Goal: Information Seeking & Learning: Learn about a topic

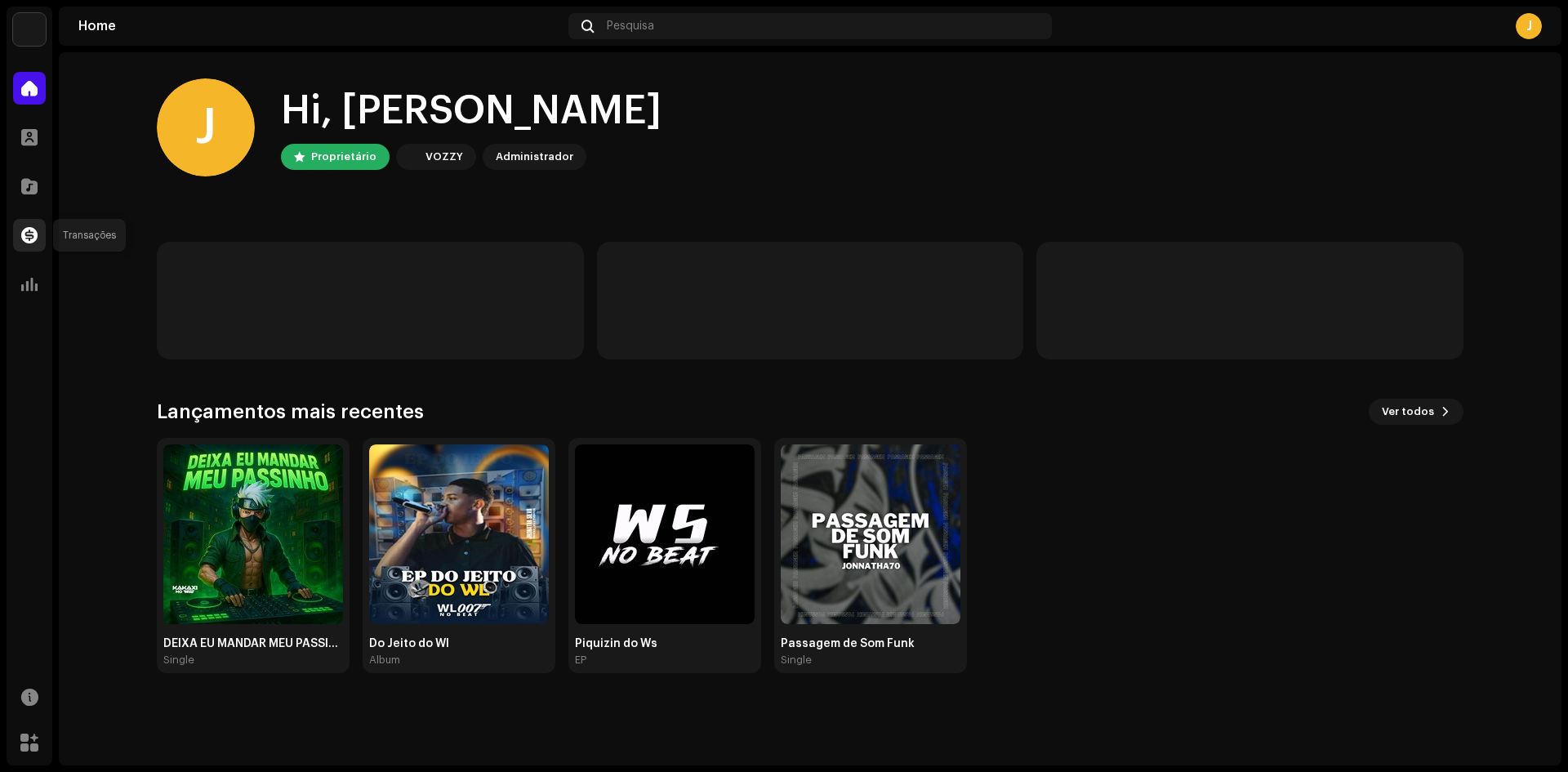
click at [26, 242] on div at bounding box center [29, 235] width 33 height 33
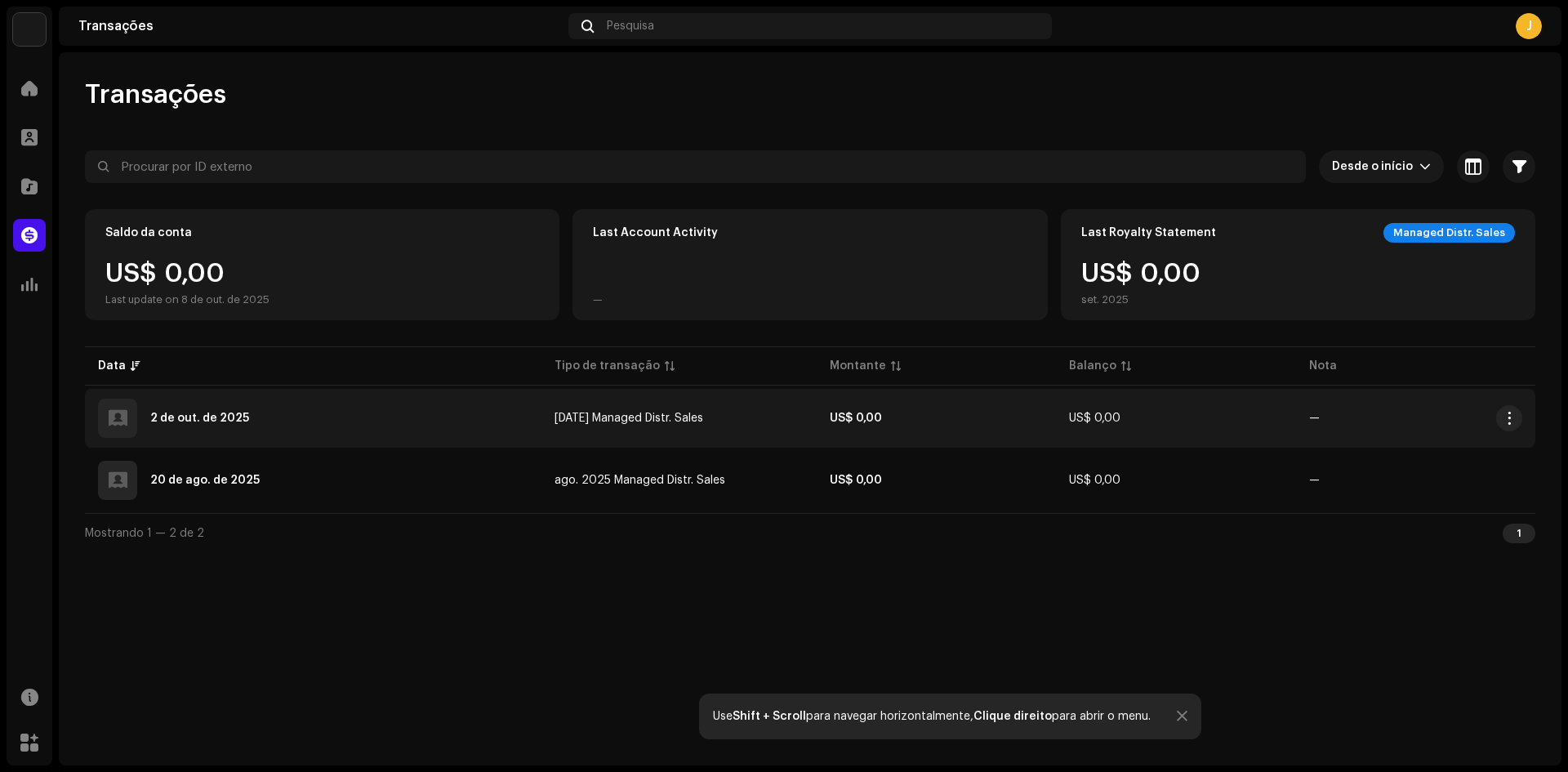
click at [115, 419] on div at bounding box center [118, 419] width 19 height 0
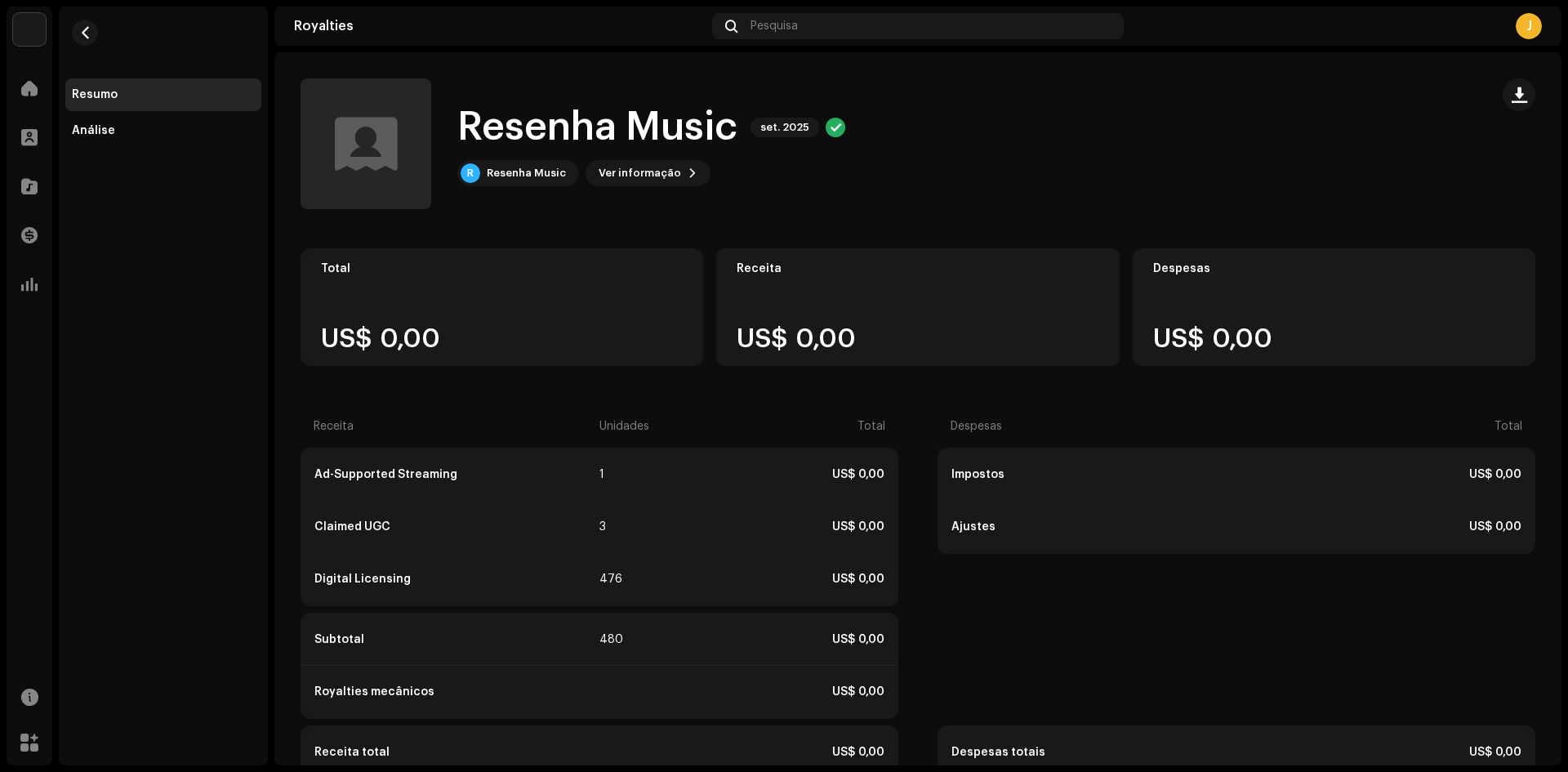
click at [7, 61] on div "Resenha Music Home Perfil Catálogo Transações Análise Recursos Marketplace" at bounding box center [30, 386] width 46 height 759
click at [22, 77] on div at bounding box center [29, 88] width 33 height 33
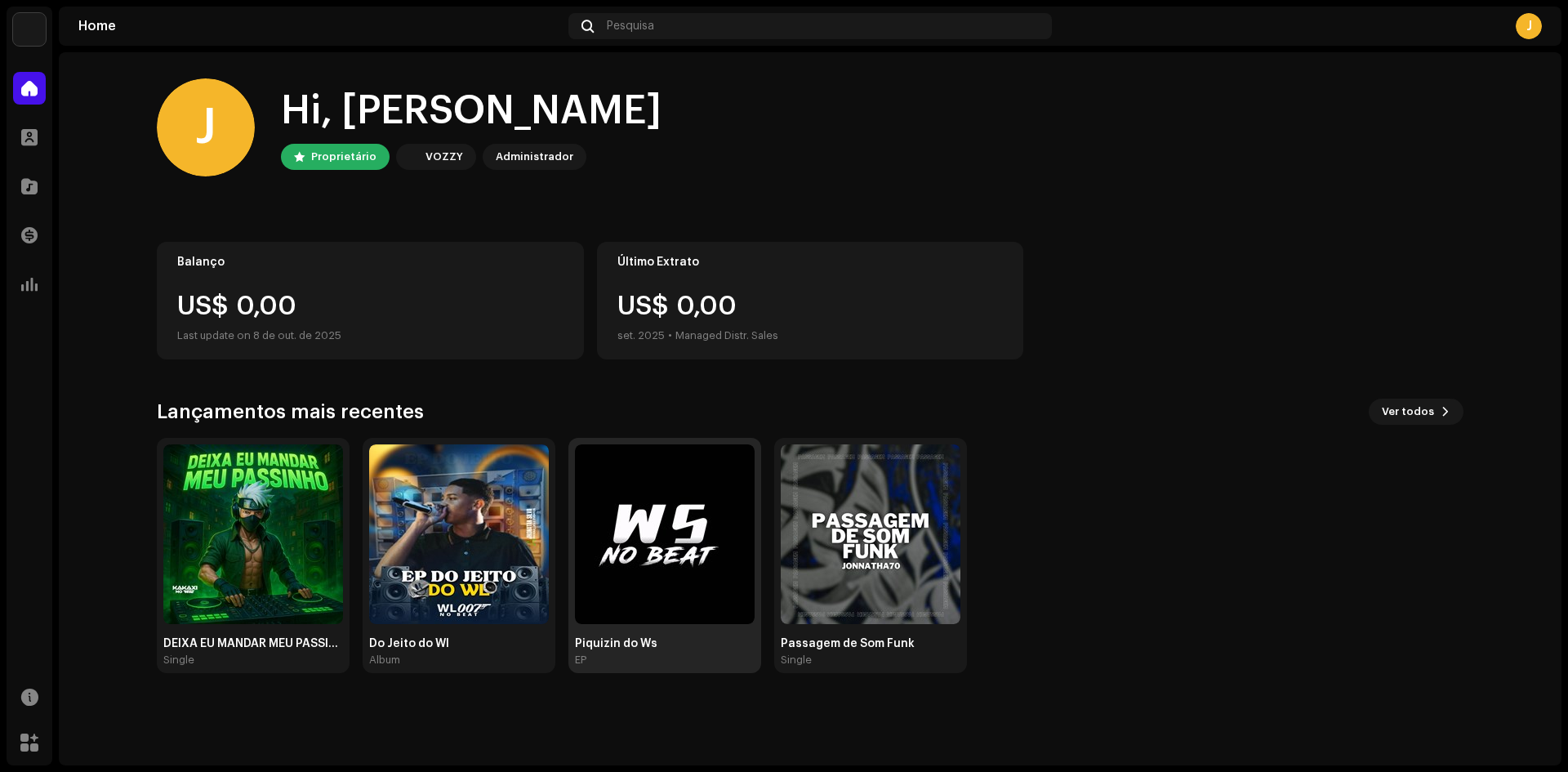
click at [705, 540] on img at bounding box center [665, 534] width 180 height 180
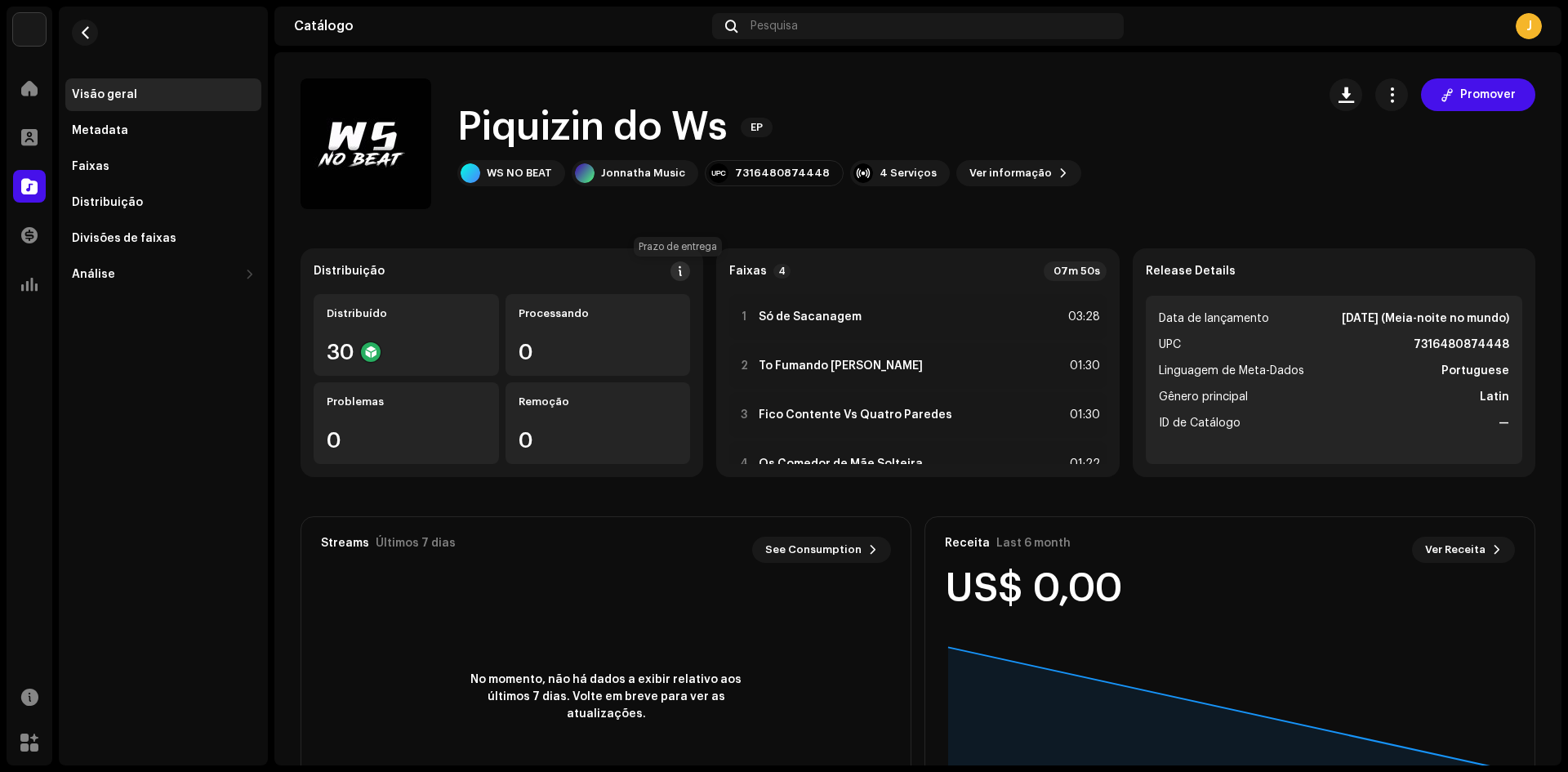
click at [674, 262] on button at bounding box center [681, 271] width 20 height 20
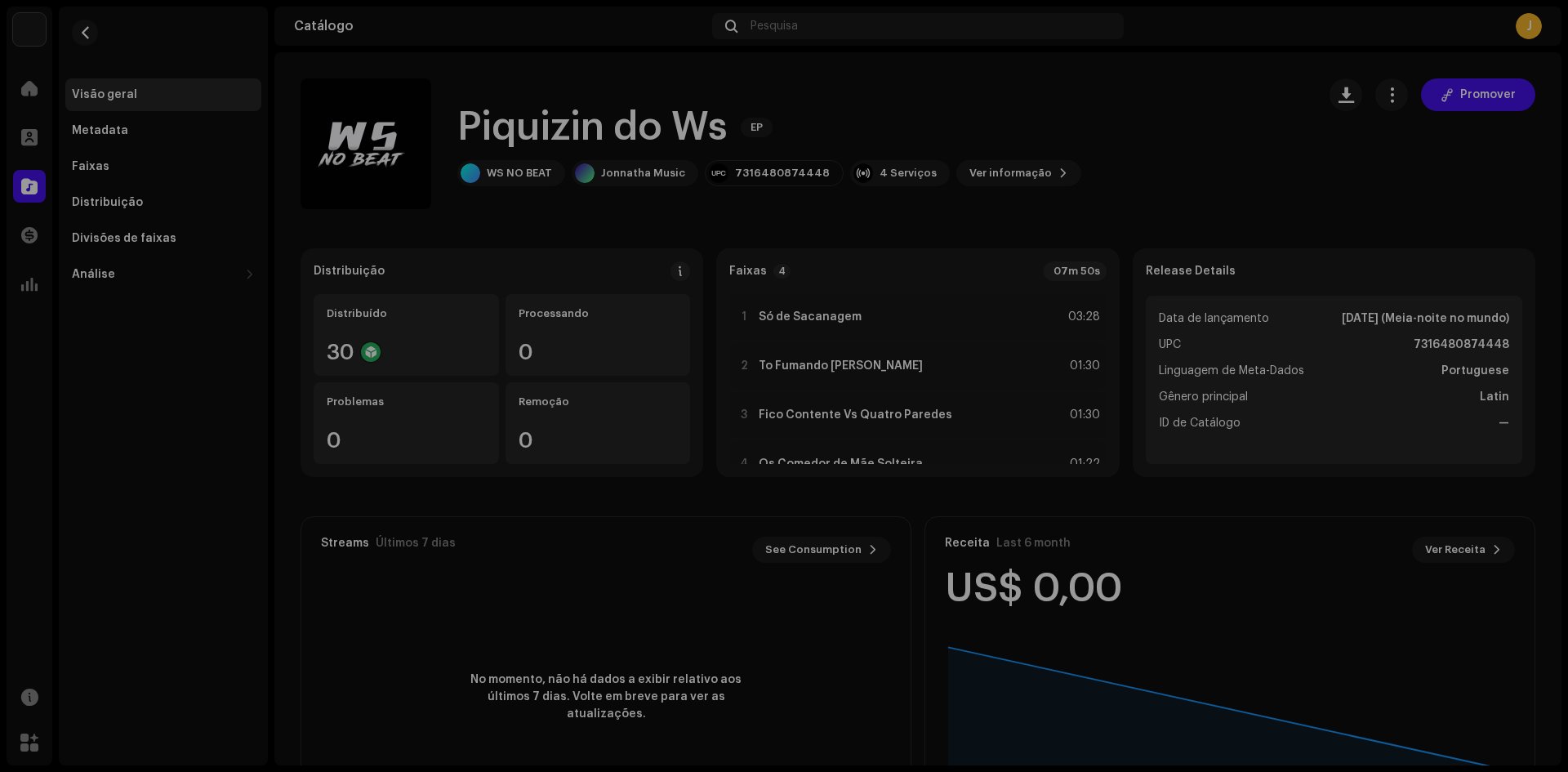
click at [1567, 236] on div "Diretrizes DSP para Prazo de Entrega Geralmente entregamos seus lançamentos em …" at bounding box center [784, 386] width 1568 height 772
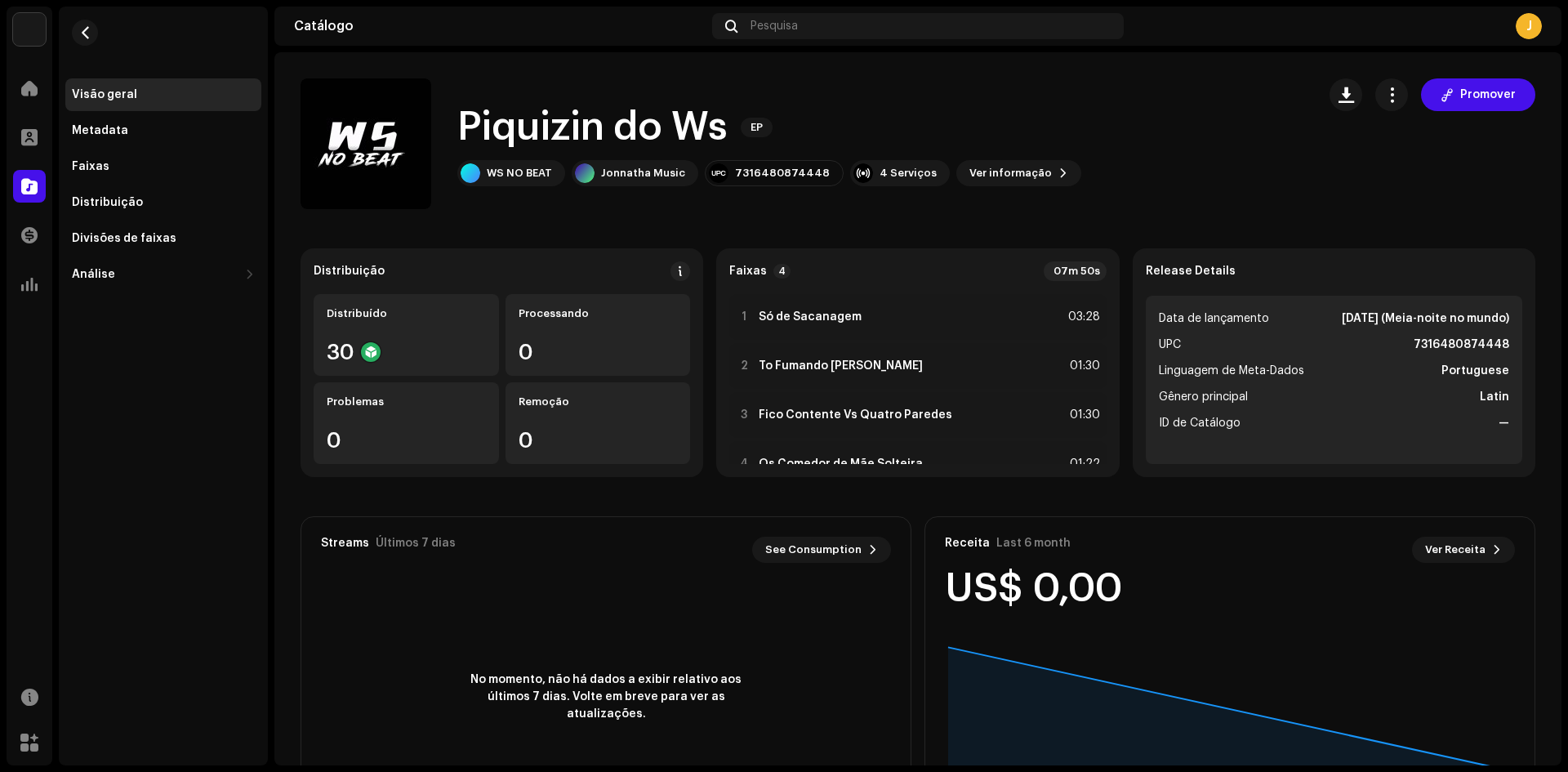
click at [1384, 77] on catalog-releases-details-overview "Piquizin do Ws EP Promover Piquizin do Ws EP WS NO BEAT Jonnatha Music 73164808…" at bounding box center [917, 461] width 1287 height 818
click at [1384, 94] on span "button" at bounding box center [1392, 94] width 16 height 13
